Goal: Communication & Community: Answer question/provide support

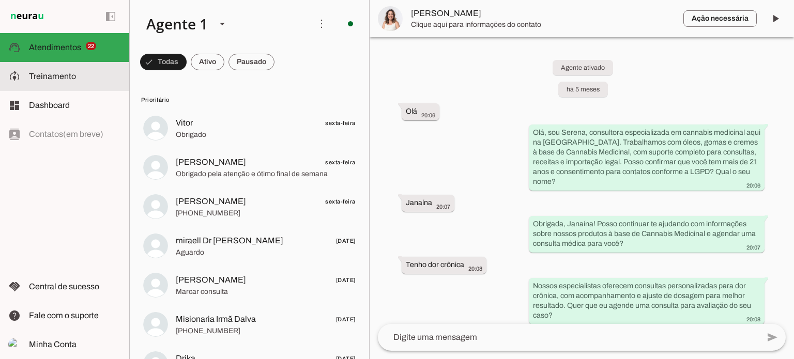
scroll to position [5511, 0]
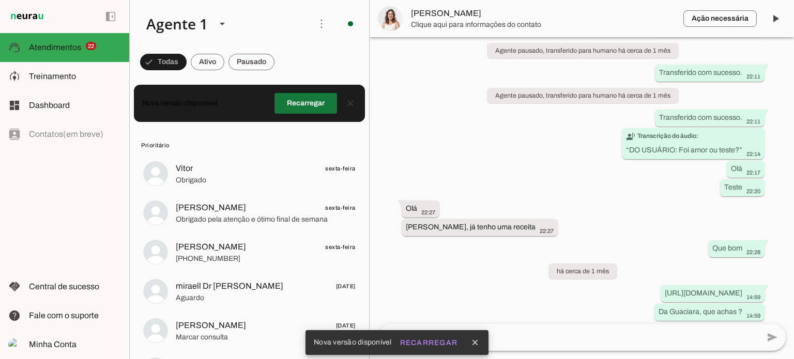
click at [310, 104] on span at bounding box center [306, 103] width 63 height 25
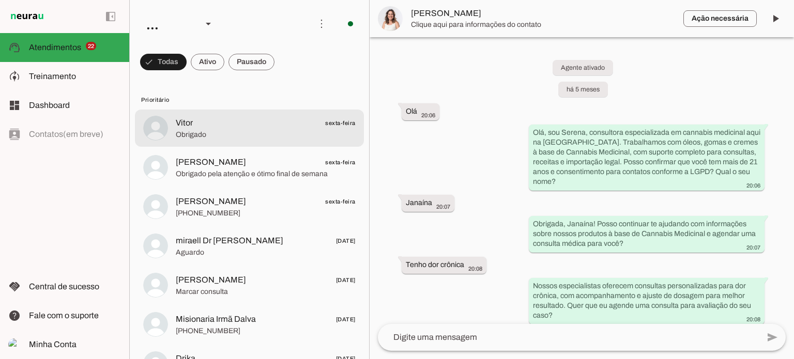
scroll to position [5511, 0]
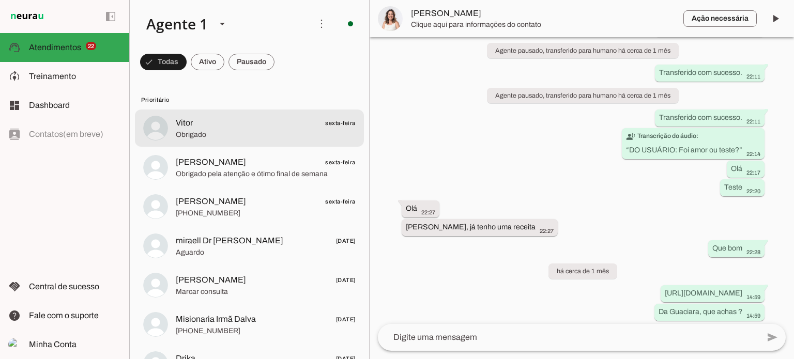
click at [219, 126] on span "Vitor sexta-feira" at bounding box center [266, 123] width 180 height 13
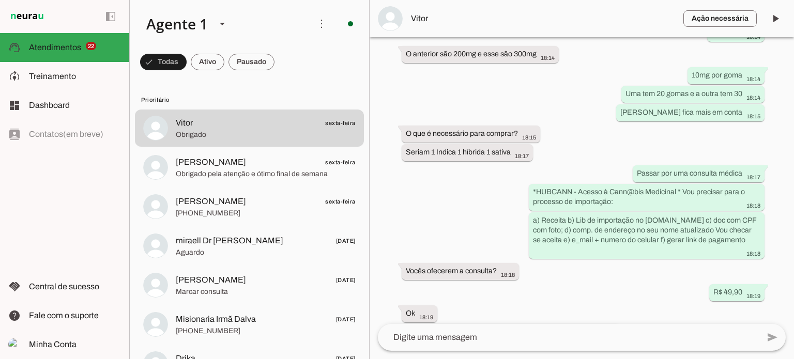
scroll to position [2133, 0]
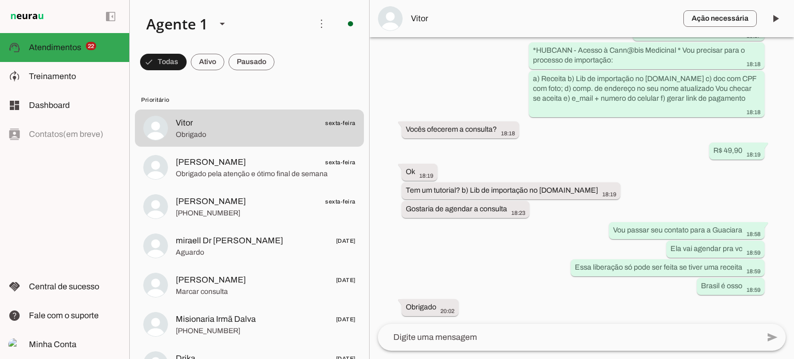
click at [405, 338] on textarea at bounding box center [568, 338] width 381 height 12
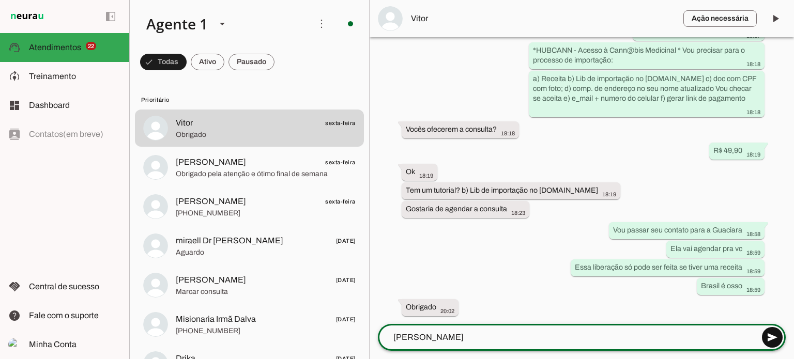
type textarea "Olá Vitor"
type md-outlined-text-field "Olá Vitor"
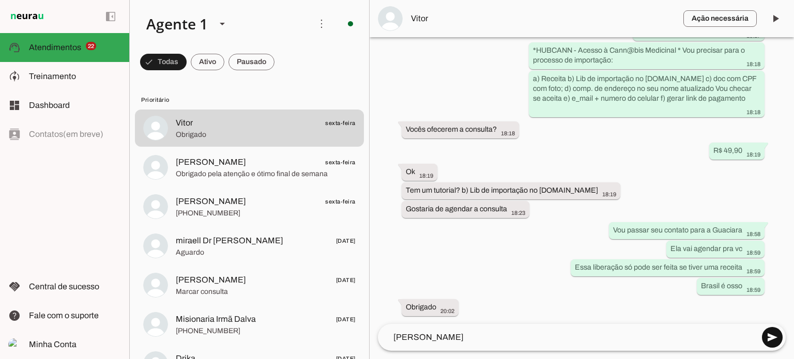
click at [770, 336] on span at bounding box center [772, 337] width 25 height 25
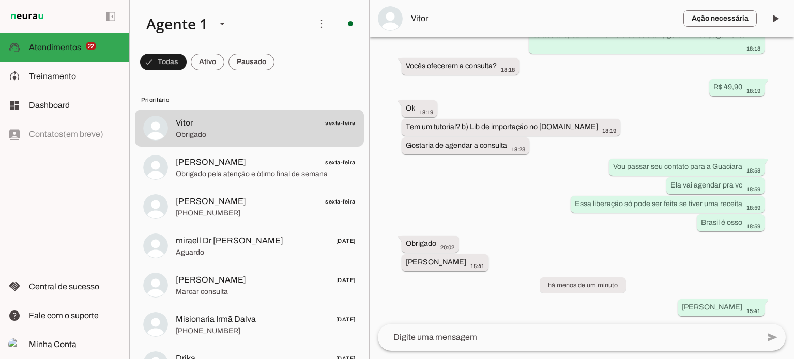
scroll to position [2178, 0]
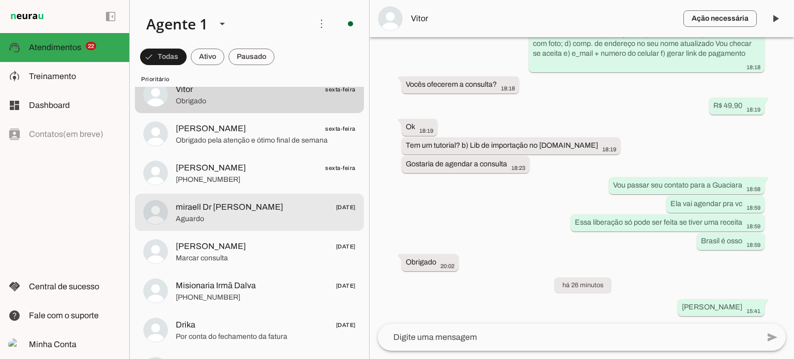
scroll to position [52, 0]
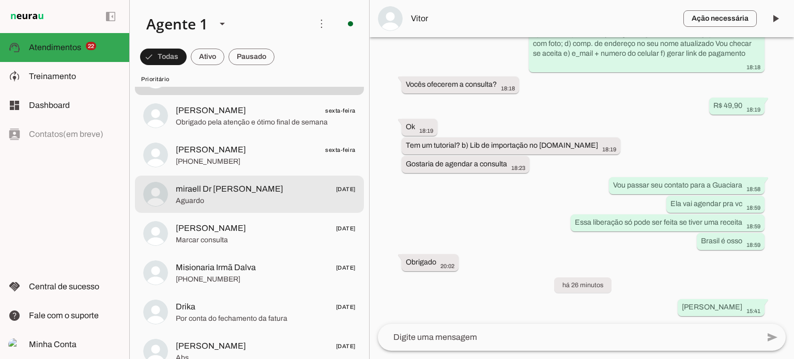
click at [221, 191] on span "miraell Dr [PERSON_NAME]" at bounding box center [230, 189] width 108 height 12
